Goal: Check status: Check status

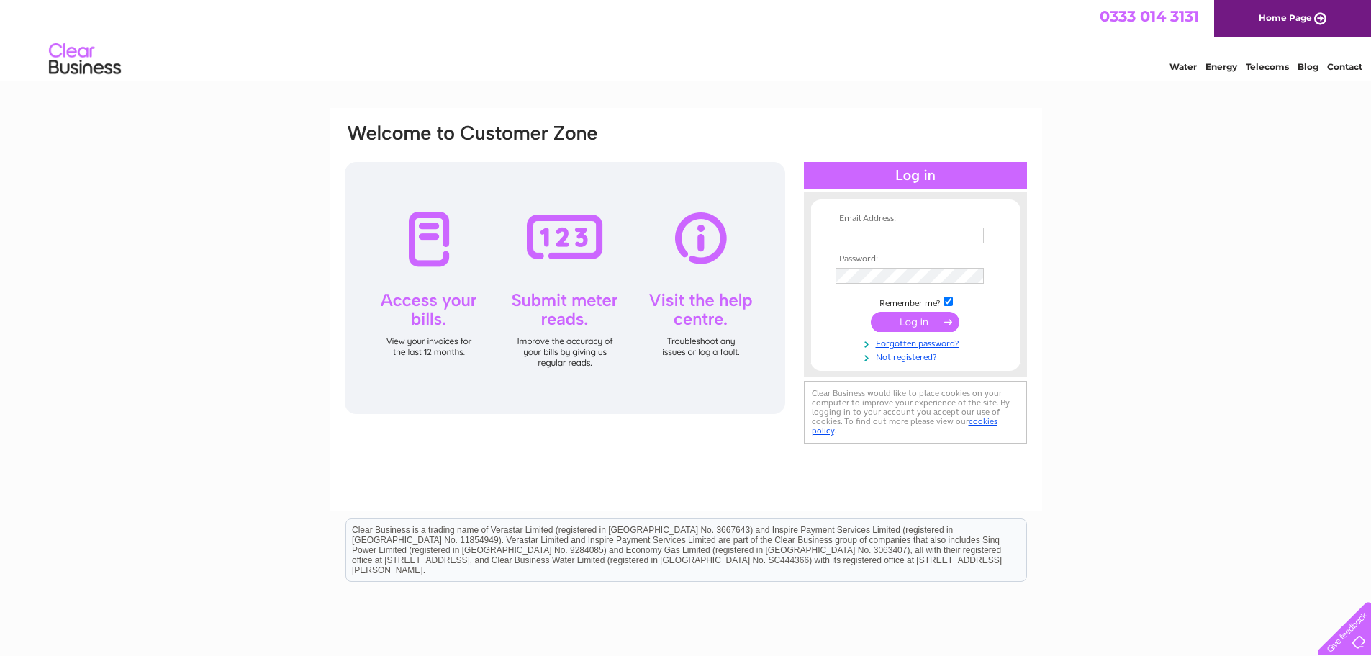
type input "[EMAIL_ADDRESS][DOMAIN_NAME]"
click at [908, 316] on input "submit" at bounding box center [915, 322] width 89 height 20
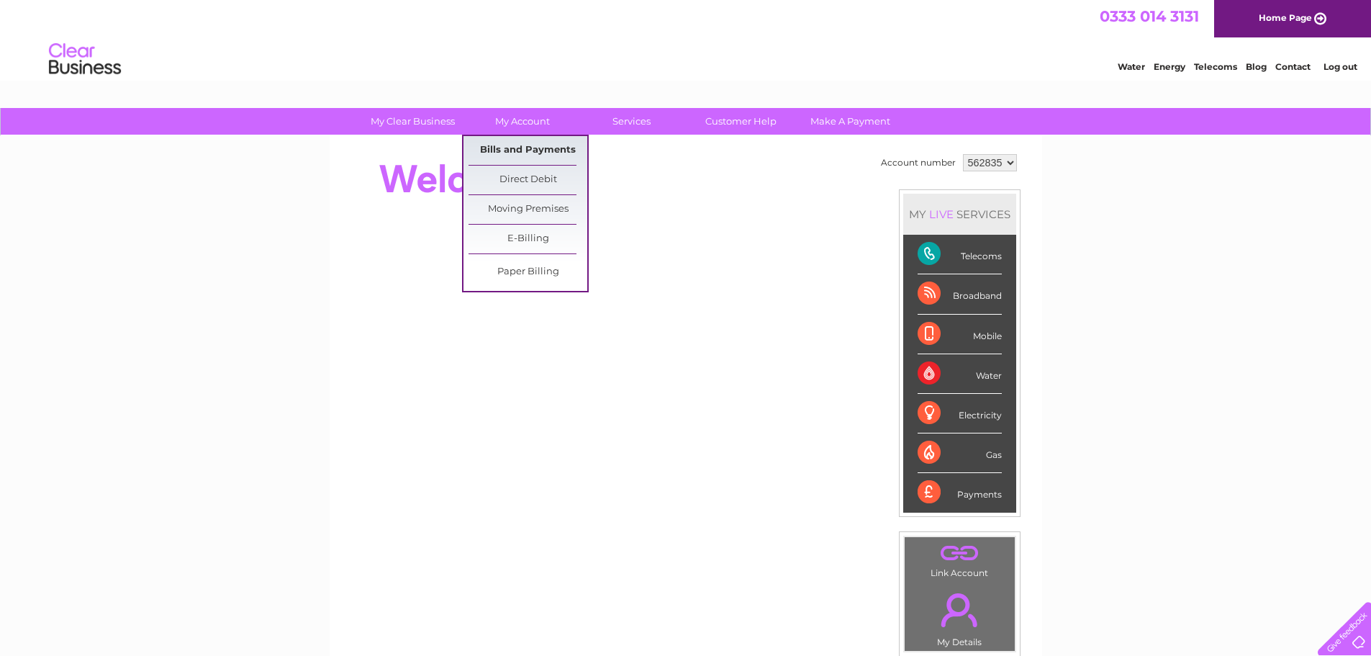
click at [516, 153] on link "Bills and Payments" at bounding box center [528, 150] width 119 height 29
